Goal: Information Seeking & Learning: Learn about a topic

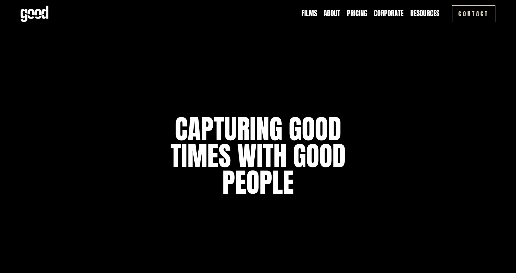
click at [360, 12] on link "Pricing" at bounding box center [357, 14] width 20 height 10
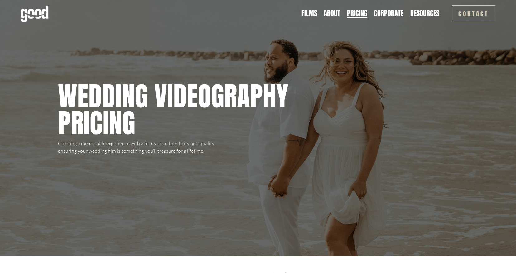
click at [333, 14] on link "About" at bounding box center [332, 14] width 17 height 10
